Goal: Task Accomplishment & Management: Complete application form

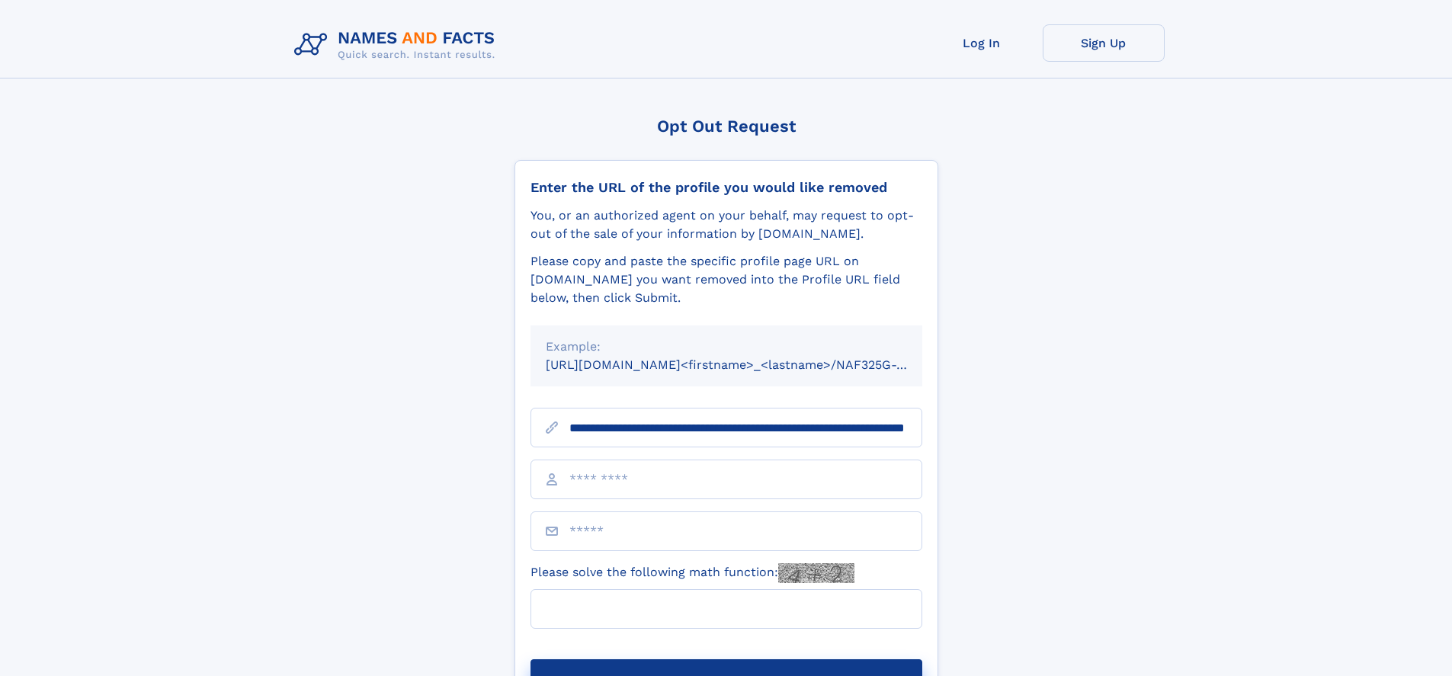
scroll to position [0, 146]
type input "**********"
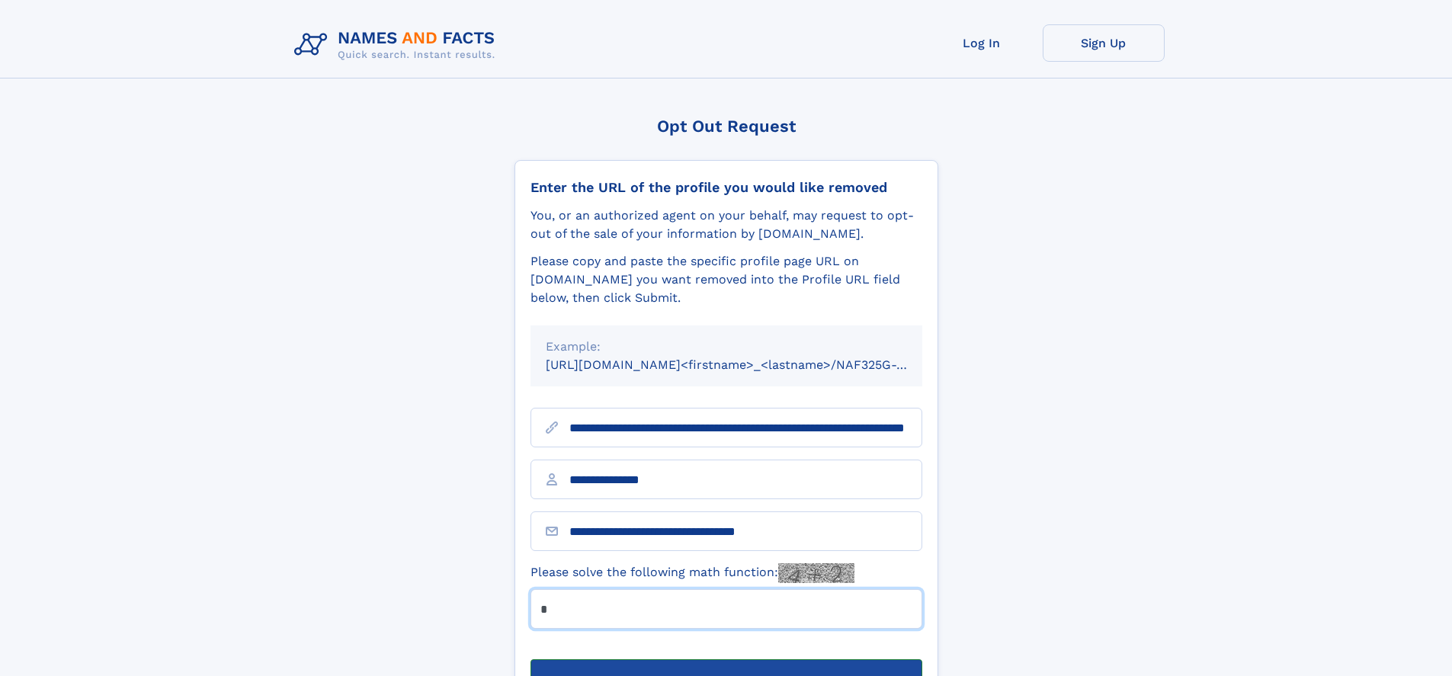
type input "*"
click at [726, 659] on button "Submit Opt Out Request" at bounding box center [726, 683] width 392 height 49
